Goal: Task Accomplishment & Management: Manage account settings

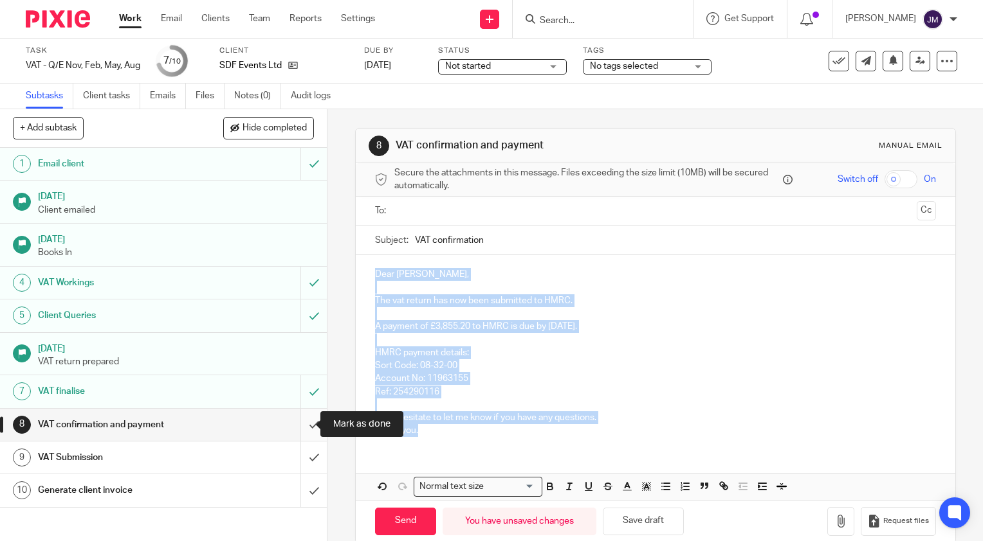
click at [294, 425] on input "submit" at bounding box center [163, 425] width 327 height 32
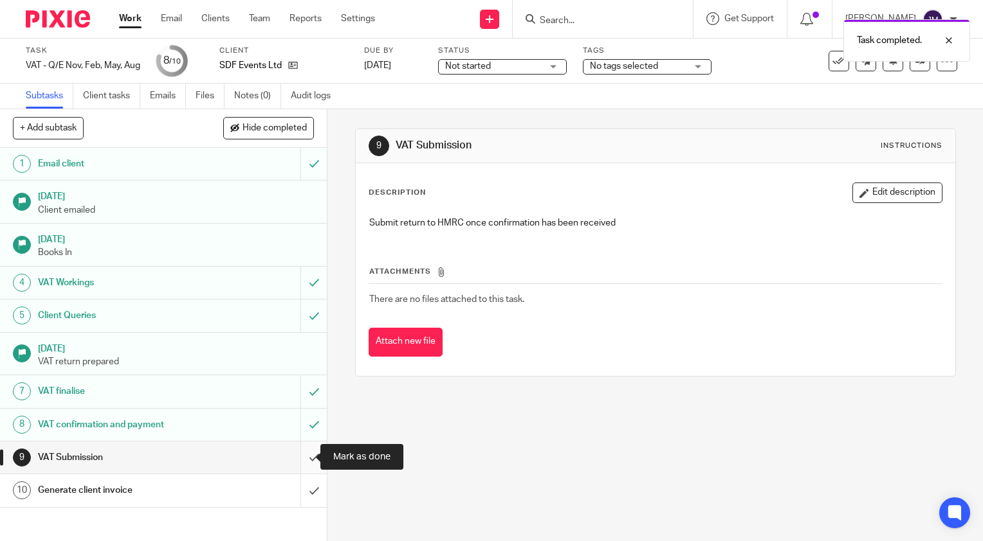
click at [303, 456] on input "submit" at bounding box center [163, 458] width 327 height 32
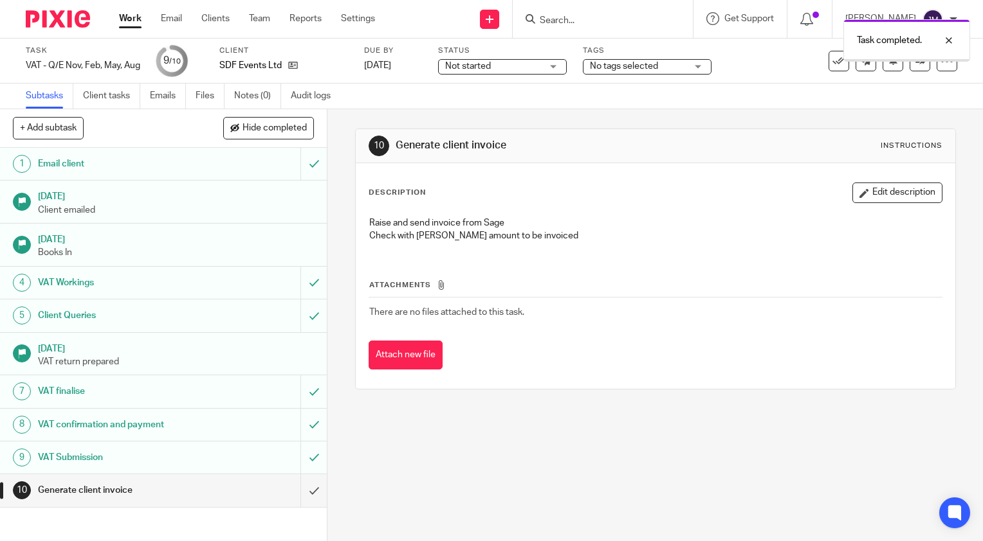
click at [303, 490] on input "submit" at bounding box center [163, 491] width 327 height 32
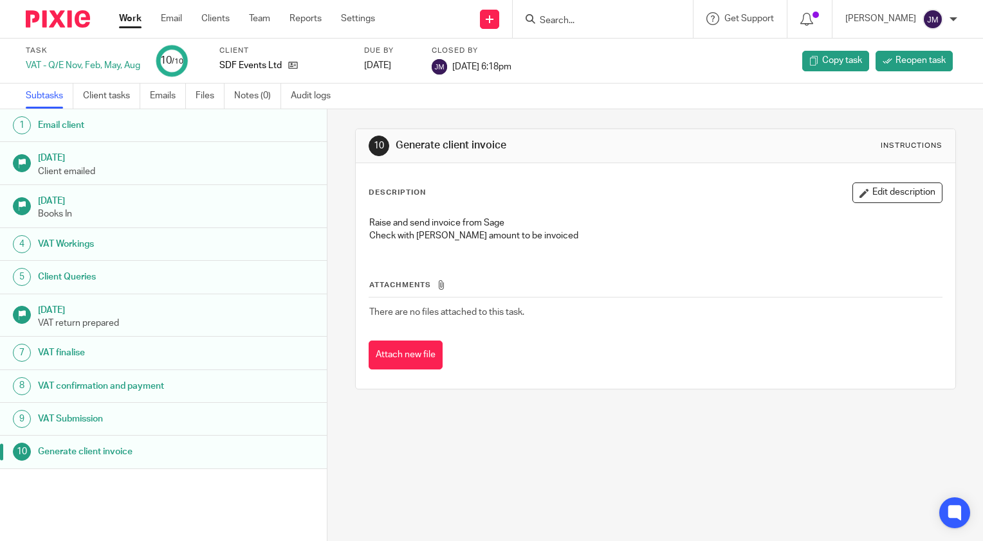
click at [585, 19] on input "Search" at bounding box center [596, 21] width 116 height 12
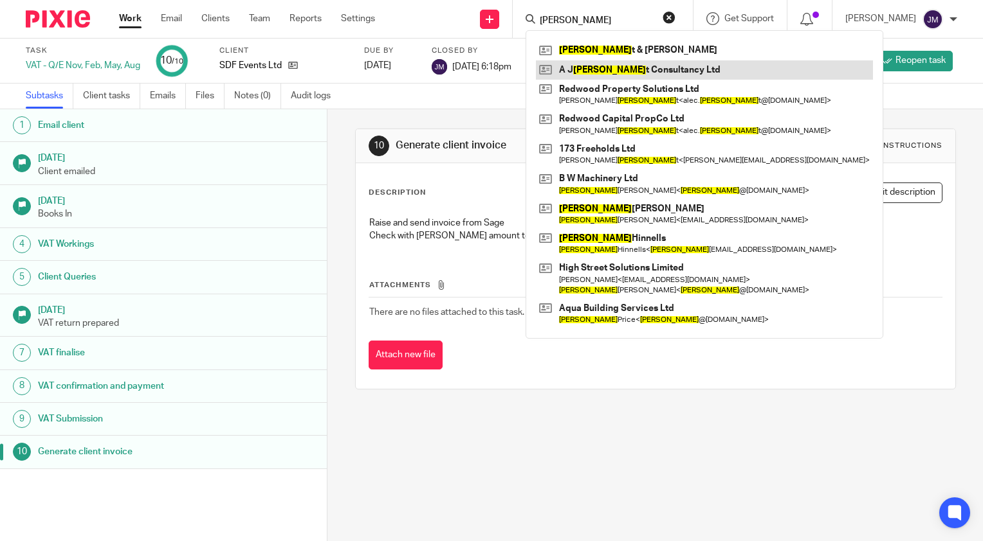
type input "[PERSON_NAME]"
click at [603, 67] on link at bounding box center [704, 69] width 337 height 19
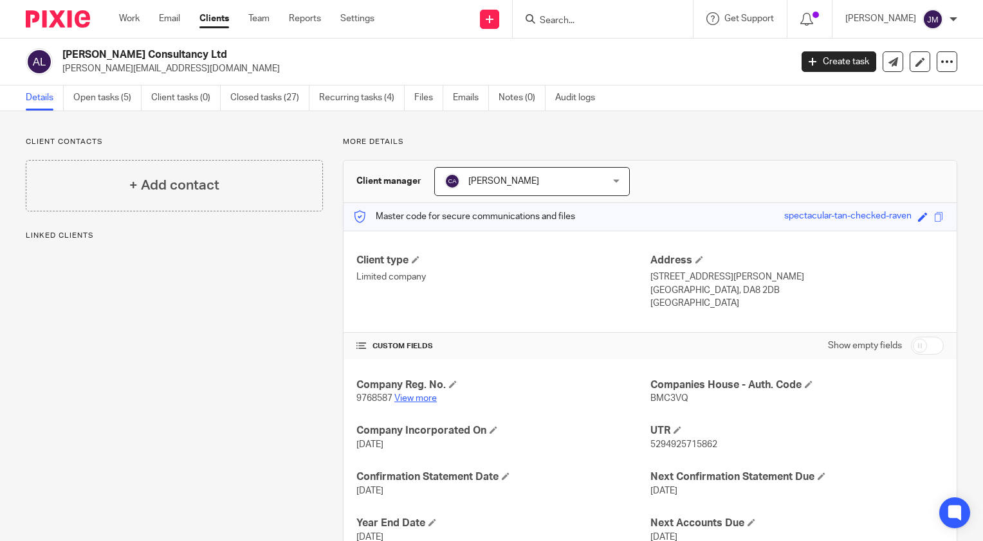
click at [408, 397] on link "View more" at bounding box center [415, 398] width 42 height 9
click at [666, 403] on span "BMC3VQ" at bounding box center [669, 398] width 38 height 9
click at [666, 400] on span "BMC3VQ" at bounding box center [669, 398] width 38 height 9
copy span "BMC3VQ"
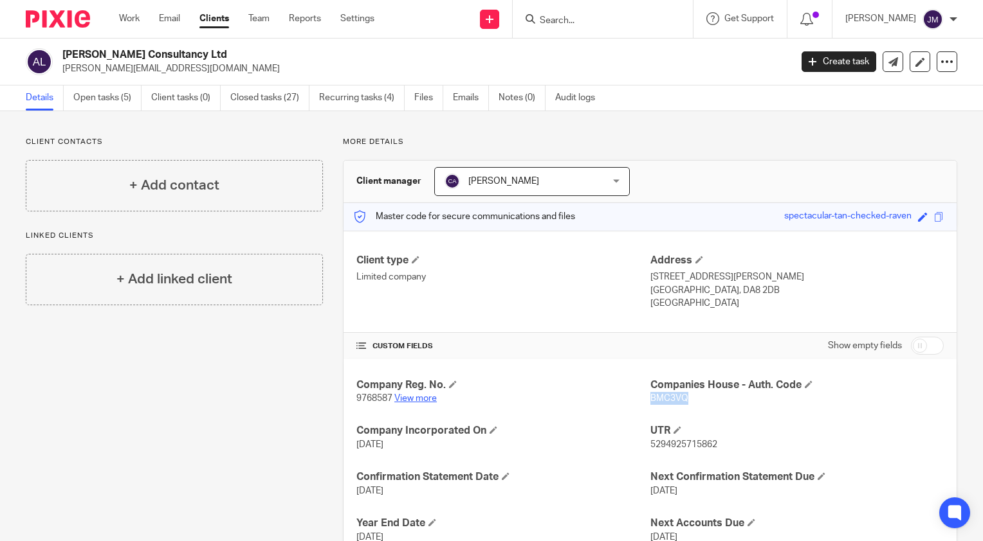
click at [409, 399] on link "View more" at bounding box center [415, 398] width 42 height 9
click at [630, 20] on input "Search" at bounding box center [596, 21] width 116 height 12
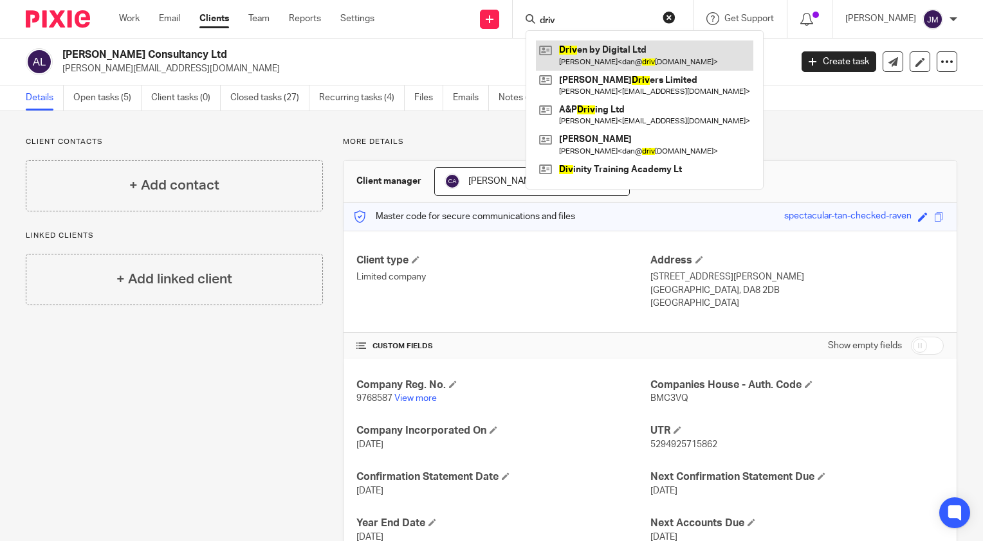
type input "driv"
click at [637, 47] on link at bounding box center [644, 56] width 217 height 30
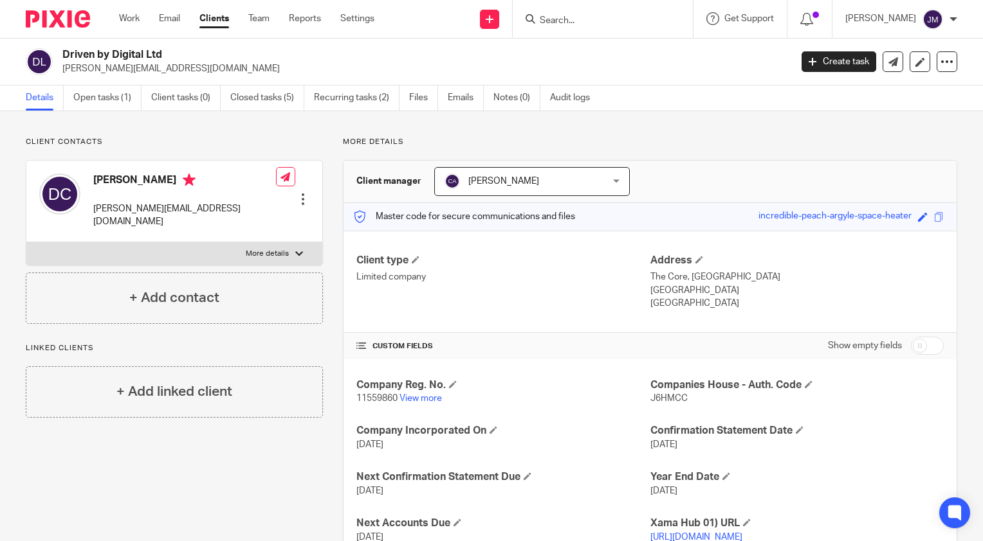
click at [633, 19] on input "Search" at bounding box center [596, 21] width 116 height 12
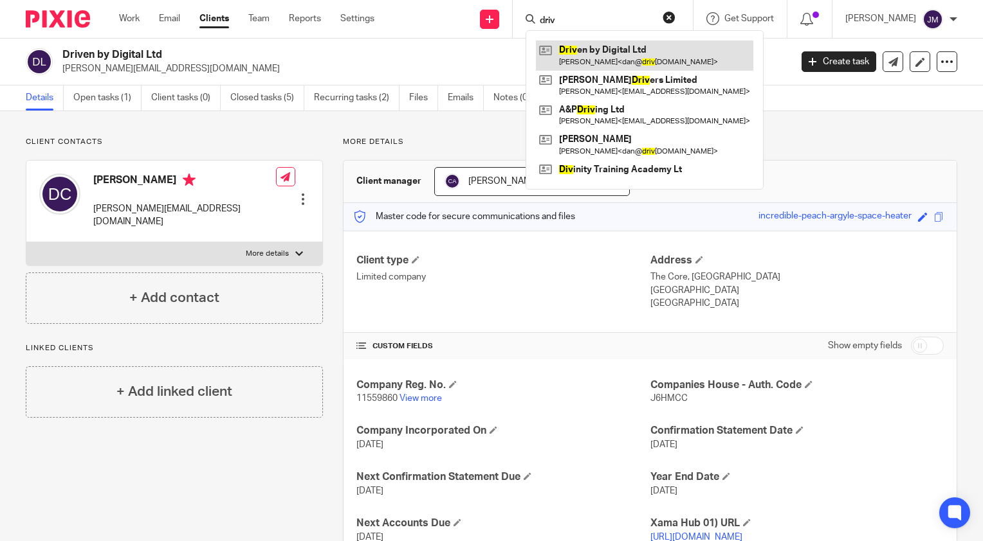
type input "driv"
click at [643, 57] on link at bounding box center [644, 56] width 217 height 30
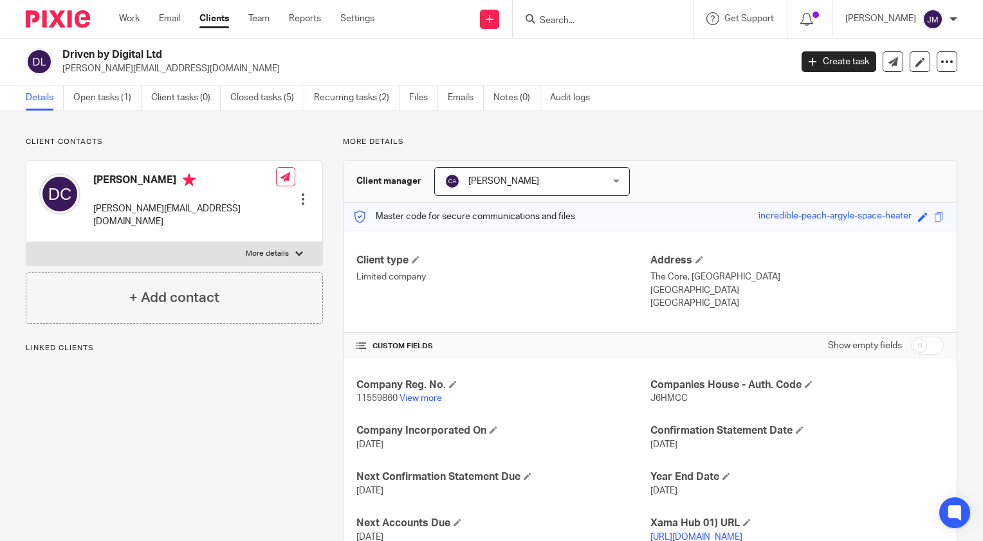
click at [658, 400] on span "J6HMCC" at bounding box center [668, 398] width 37 height 9
copy span "J6HMCC"
click at [417, 400] on link "View more" at bounding box center [420, 398] width 42 height 9
click at [622, 19] on input "Search" at bounding box center [596, 21] width 116 height 12
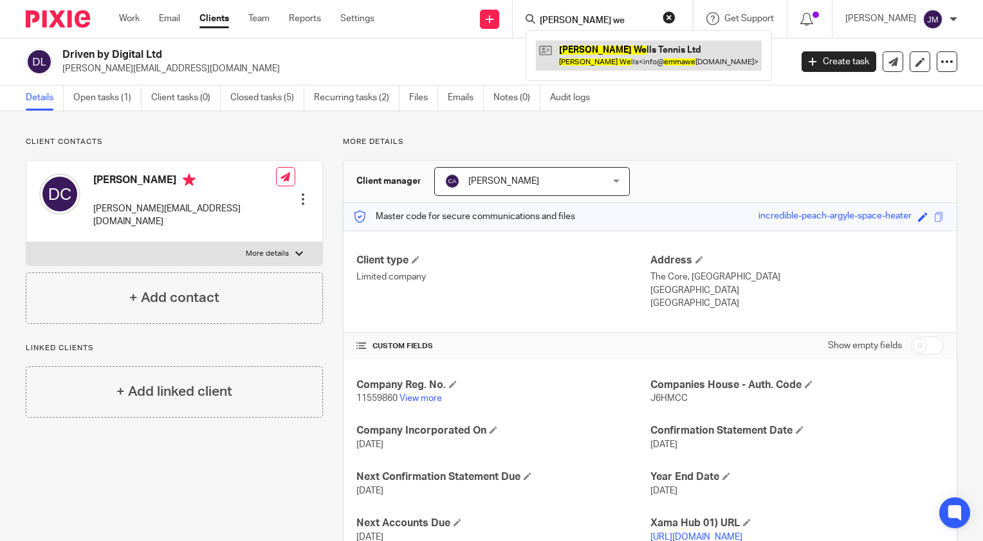
type input "emma we"
click at [637, 60] on link at bounding box center [649, 56] width 226 height 30
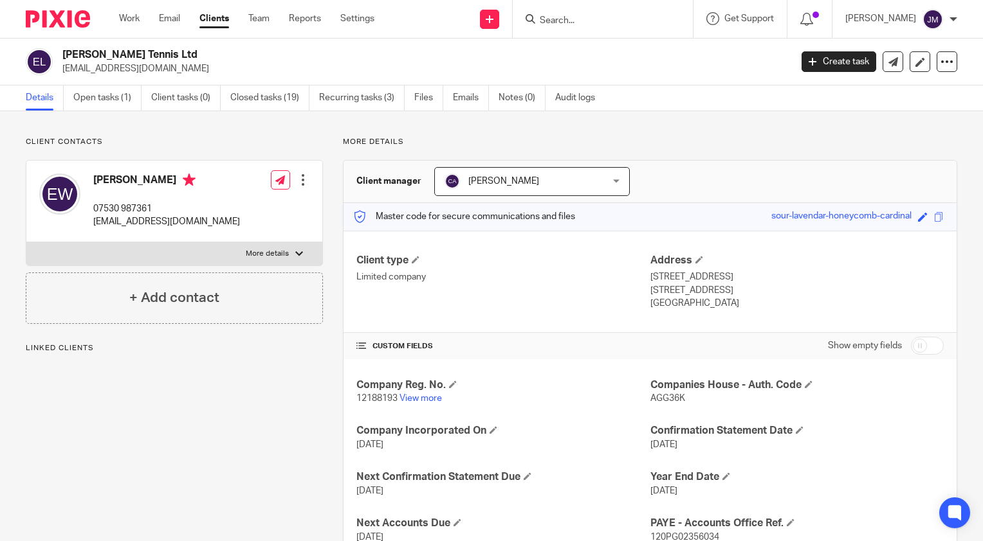
click at [661, 399] on span "AGG36K" at bounding box center [667, 398] width 35 height 9
copy span "AGG36K"
click at [409, 395] on link "View more" at bounding box center [420, 398] width 42 height 9
click at [433, 399] on link "View more" at bounding box center [420, 398] width 42 height 9
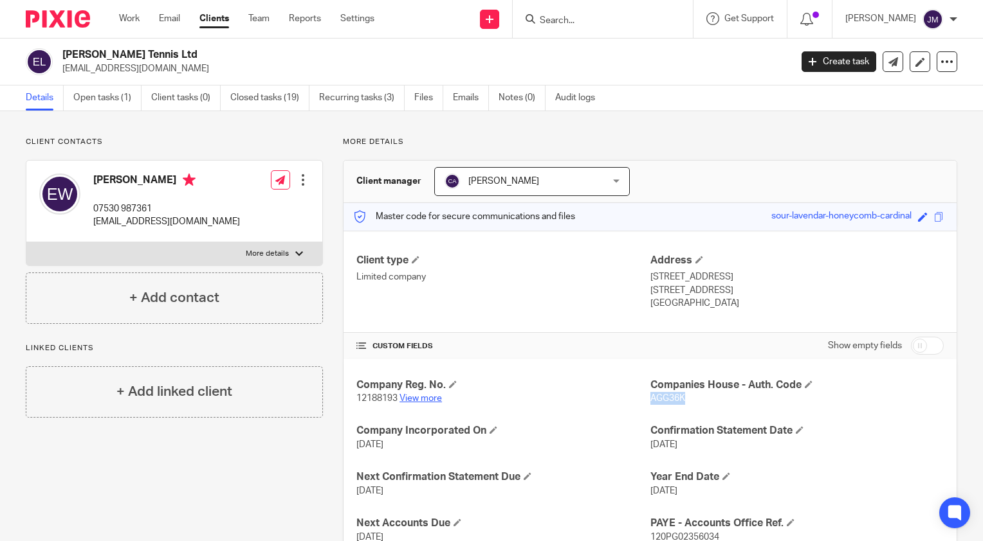
click at [410, 400] on link "View more" at bounding box center [420, 398] width 42 height 9
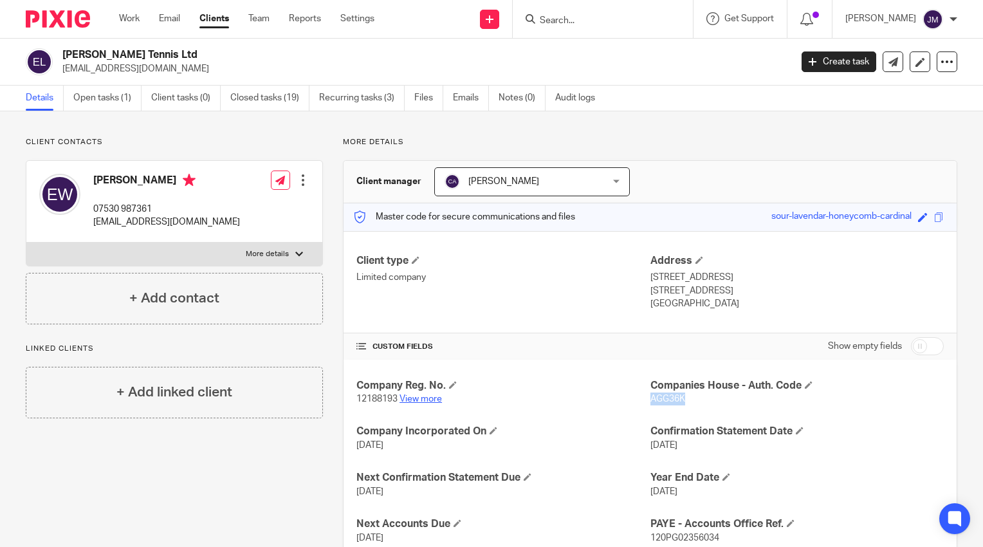
click at [429, 397] on link "View more" at bounding box center [420, 398] width 42 height 9
